Goal: Task Accomplishment & Management: Use online tool/utility

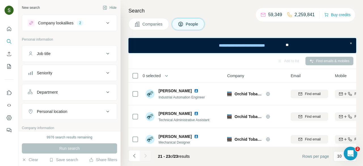
scroll to position [3, 12]
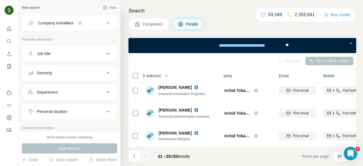
click at [162, 24] on span "Companies" at bounding box center [152, 24] width 21 height 6
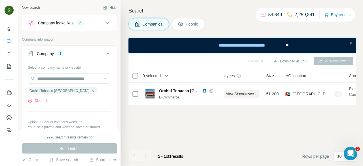
scroll to position [0, 12]
click at [36, 102] on button "Clear all" at bounding box center [37, 100] width 19 height 5
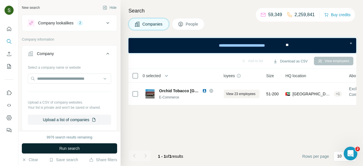
click at [81, 149] on button "Run search" at bounding box center [69, 148] width 95 height 10
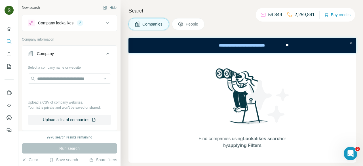
click at [79, 83] on div at bounding box center [69, 78] width 83 height 11
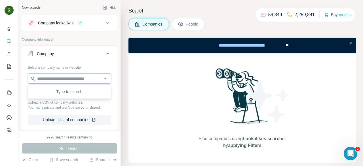
click at [70, 79] on input "text" at bounding box center [69, 78] width 83 height 10
paste input "**********"
type input "**********"
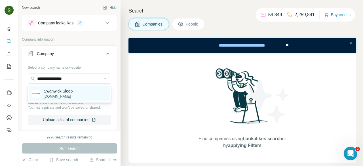
click at [70, 92] on p "Swanwick Sleep" at bounding box center [58, 91] width 29 height 6
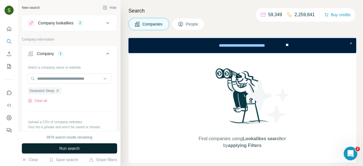
click at [84, 147] on button "Run search" at bounding box center [69, 148] width 95 height 10
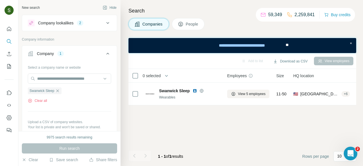
click at [197, 22] on span "People" at bounding box center [192, 24] width 13 height 6
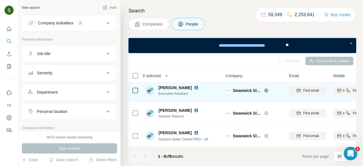
scroll to position [0, 2]
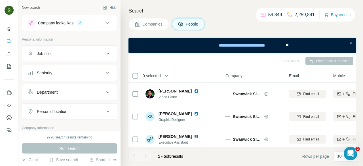
click at [151, 20] on button "Companies" at bounding box center [148, 24] width 41 height 12
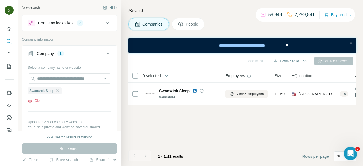
click at [43, 100] on button "Clear all" at bounding box center [37, 100] width 19 height 5
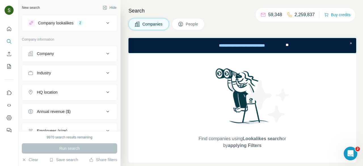
click at [65, 59] on button "Company" at bounding box center [69, 54] width 95 height 14
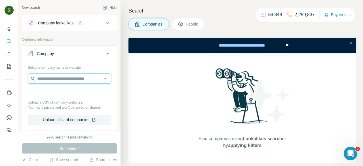
click at [58, 77] on input "text" at bounding box center [69, 78] width 83 height 10
paste input "**********"
type input "**********"
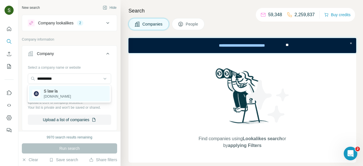
click at [55, 97] on p "[DOMAIN_NAME]" at bounding box center [57, 96] width 27 height 5
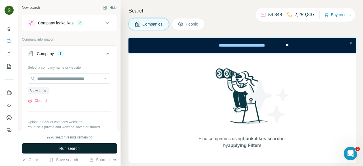
click at [58, 150] on button "Run search" at bounding box center [69, 148] width 95 height 10
